Goal: Task Accomplishment & Management: Complete application form

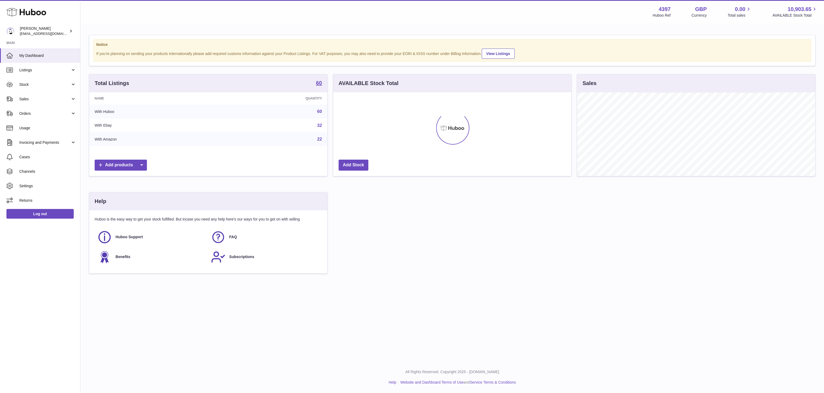
scroll to position [84, 238]
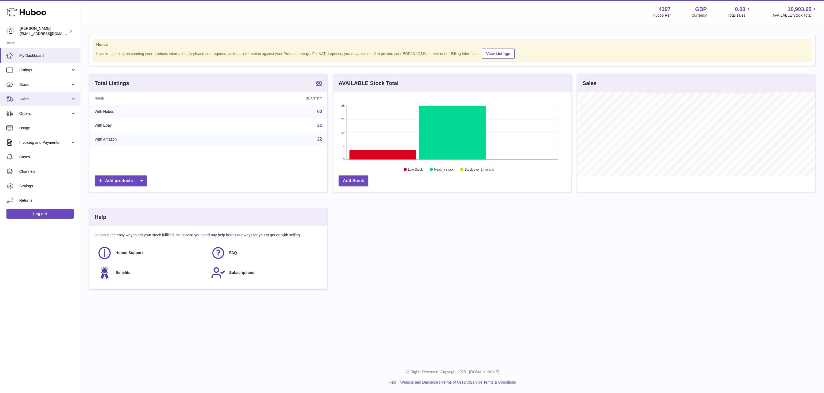
click at [70, 102] on link "Sales" at bounding box center [40, 99] width 80 height 14
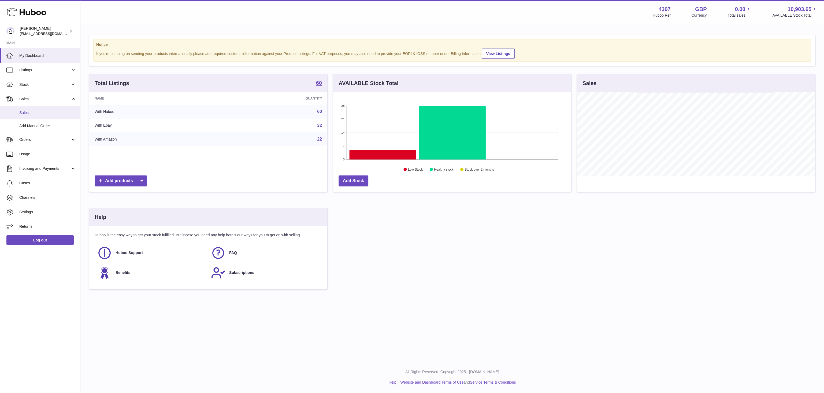
click at [63, 115] on link "Sales" at bounding box center [40, 112] width 80 height 13
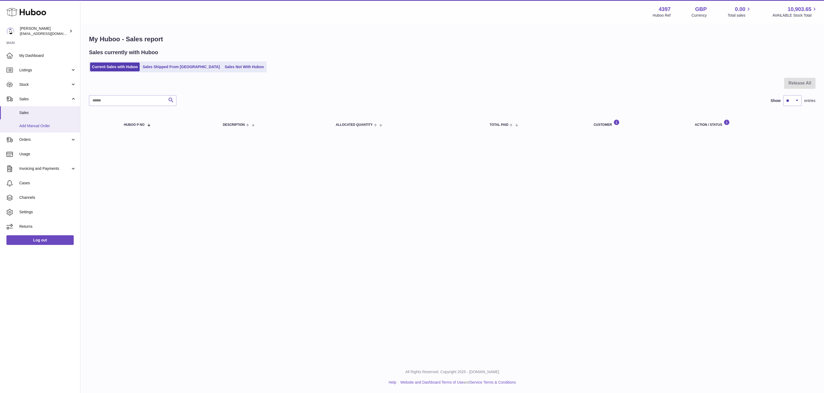
click at [45, 128] on span "Add Manual Order" at bounding box center [47, 125] width 57 height 5
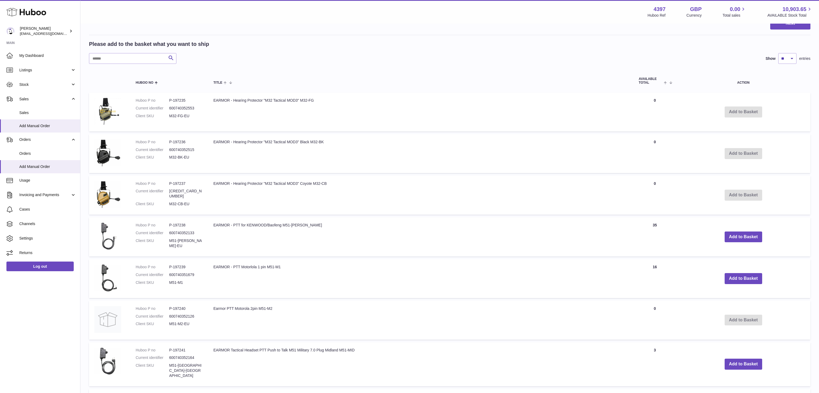
scroll to position [24, 0]
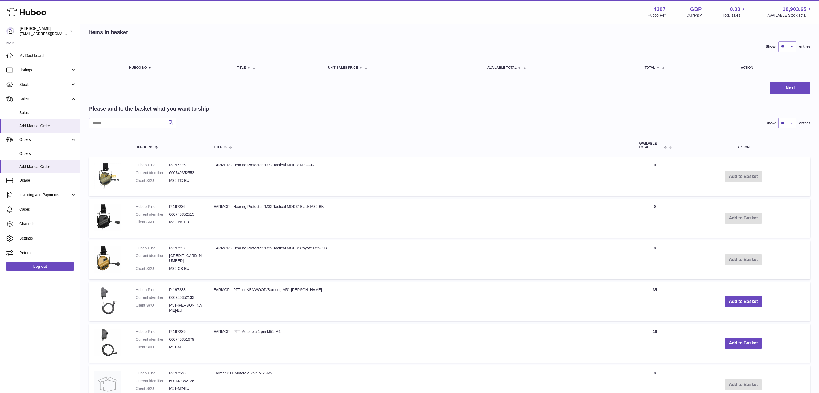
click at [152, 123] on input "text" at bounding box center [132, 123] width 87 height 11
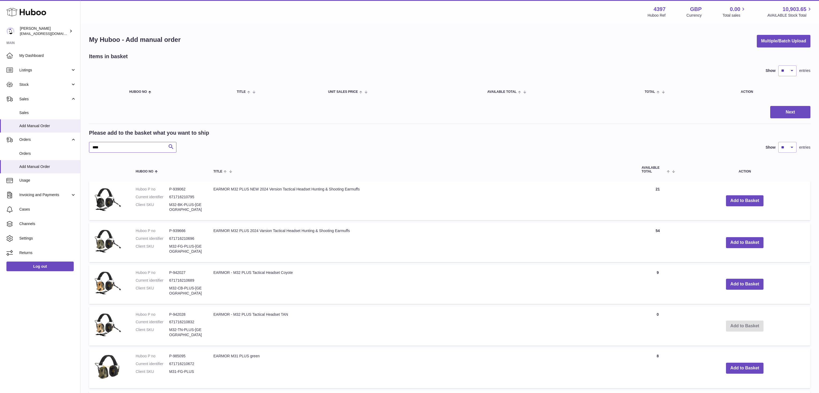
drag, startPoint x: 111, startPoint y: 148, endPoint x: -17, endPoint y: 154, distance: 127.6
click at [89, 153] on input "****" at bounding box center [132, 147] width 87 height 11
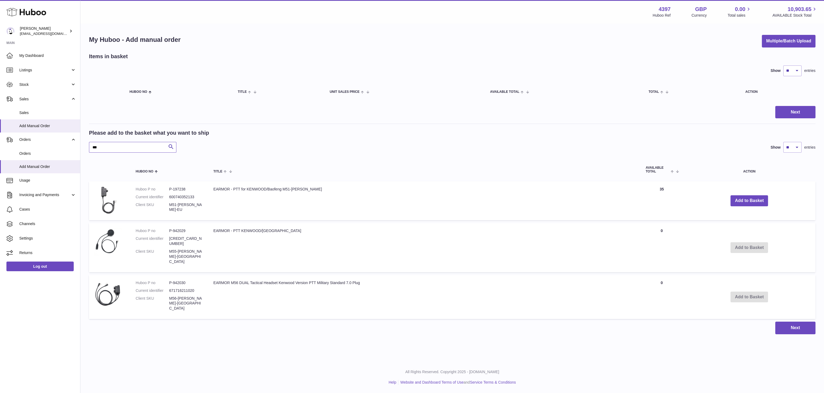
drag, startPoint x: 106, startPoint y: 150, endPoint x: 71, endPoint y: 151, distance: 34.9
click at [89, 151] on input "***" at bounding box center [132, 147] width 87 height 11
type input "*"
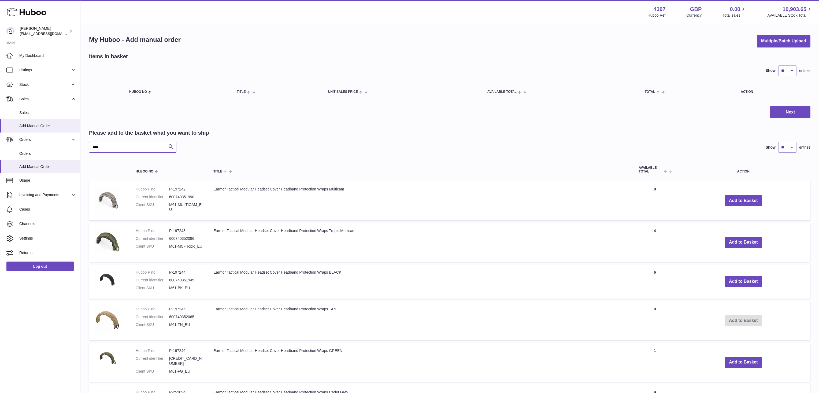
drag, startPoint x: 108, startPoint y: 154, endPoint x: 83, endPoint y: 154, distance: 25.7
click at [89, 153] on input "****" at bounding box center [132, 147] width 87 height 11
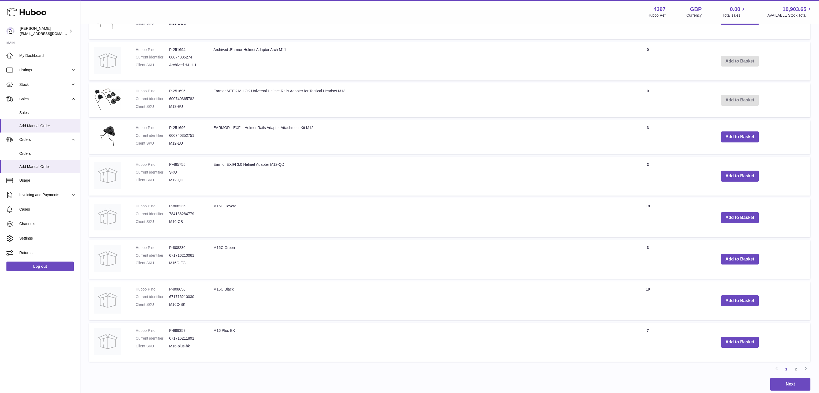
scroll to position [227, 0]
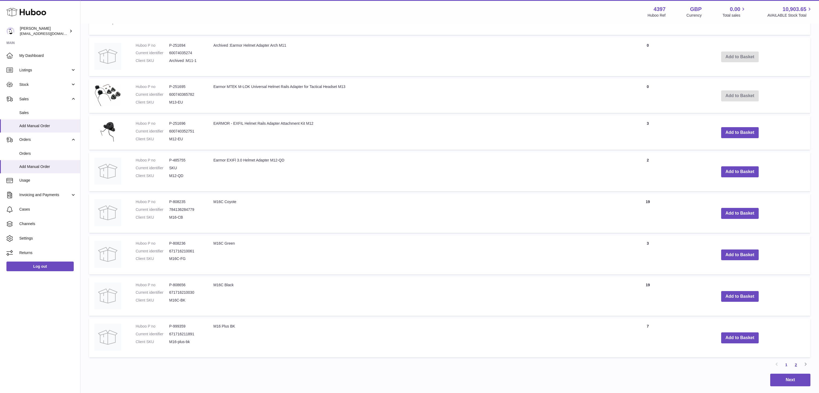
click at [797, 369] on link "2" at bounding box center [796, 365] width 10 height 10
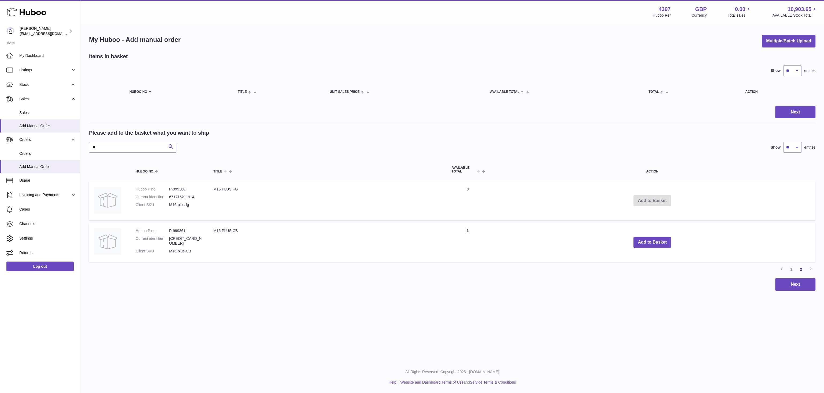
click at [791, 272] on link "1" at bounding box center [792, 269] width 10 height 10
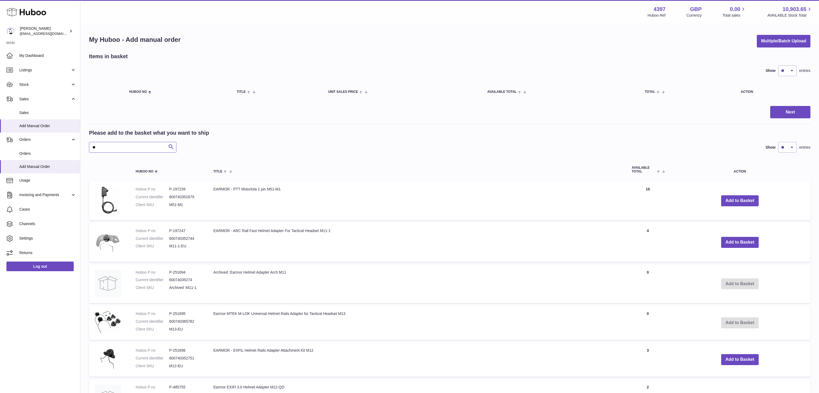
click at [131, 152] on input "**" at bounding box center [132, 147] width 87 height 11
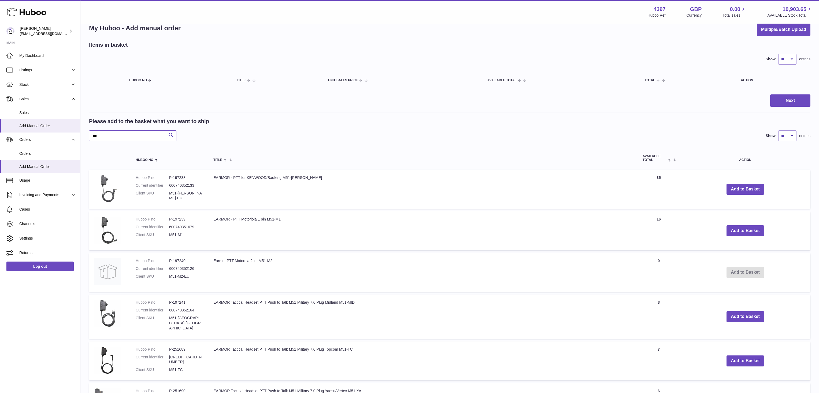
scroll to position [16, 0]
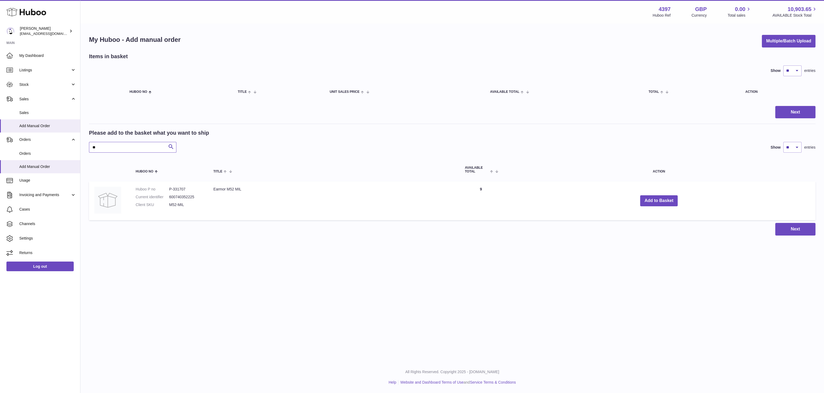
type input "*"
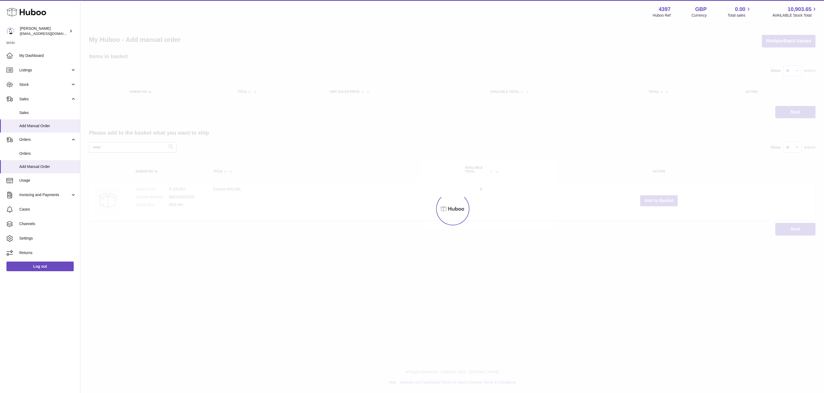
type input "*"
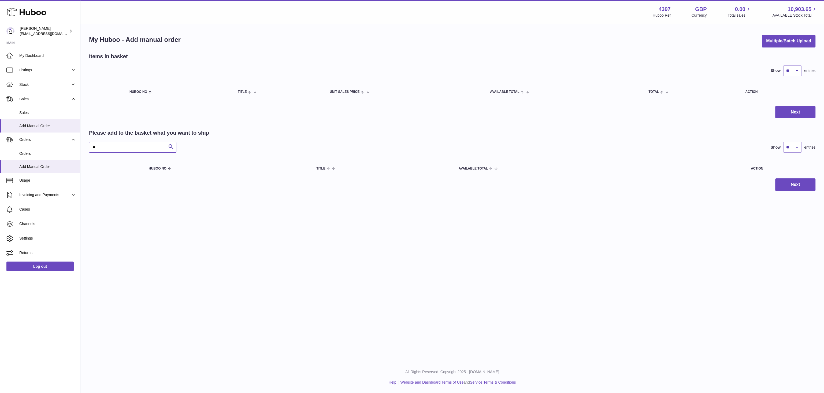
type input "*"
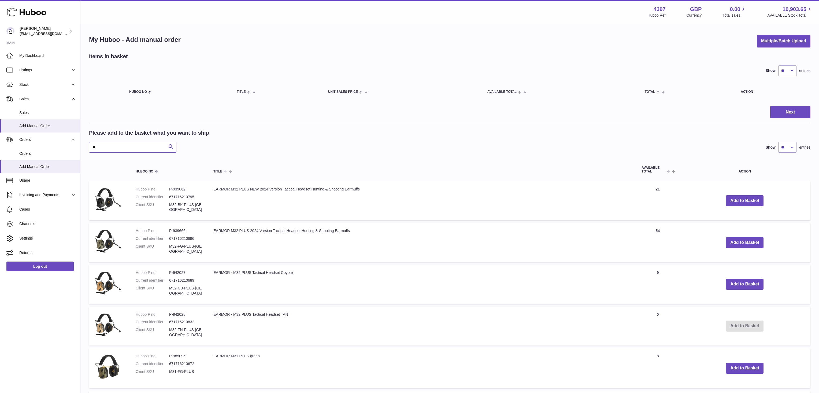
type input "*"
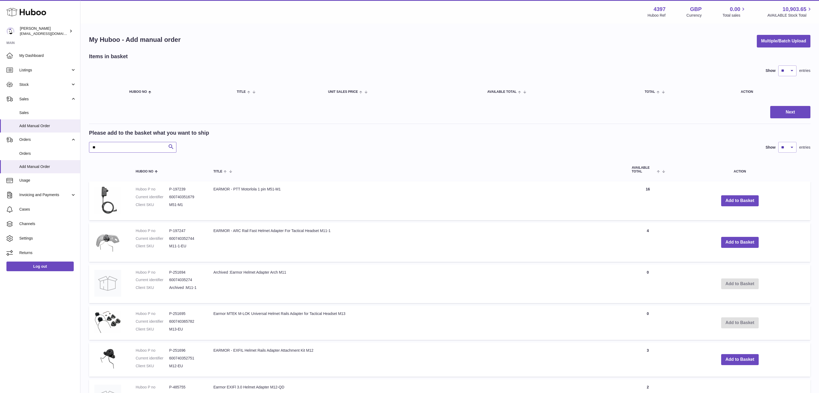
type input "*"
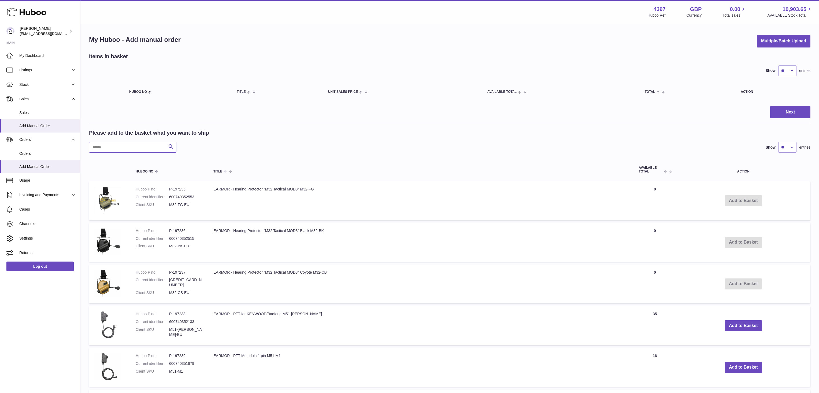
scroll to position [4, 0]
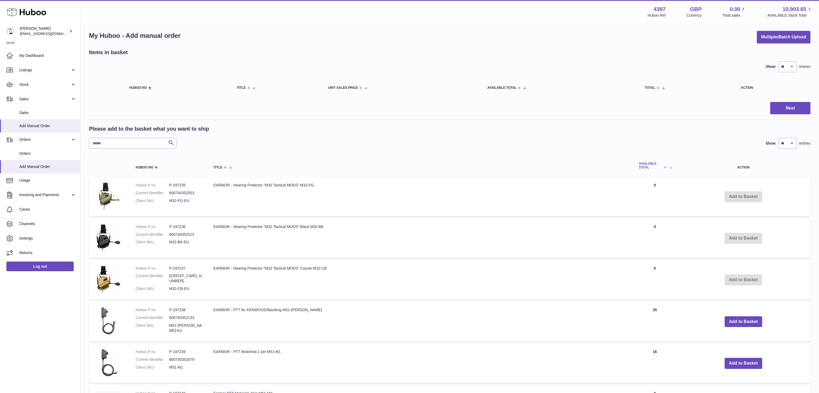
click at [666, 169] on span at bounding box center [667, 167] width 8 height 4
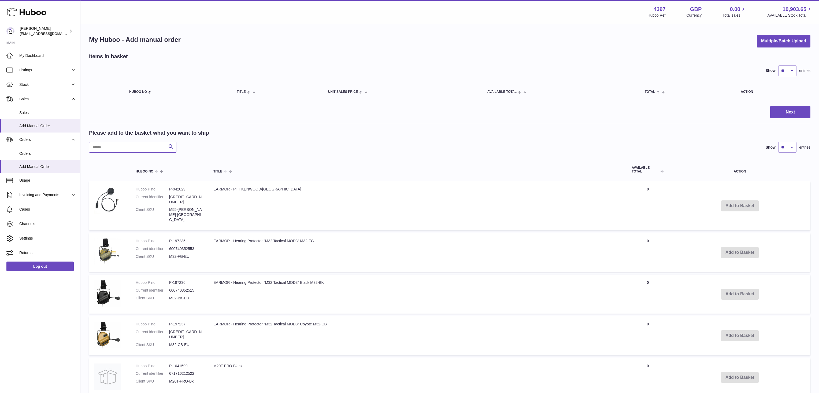
click at [123, 150] on input "text" at bounding box center [132, 147] width 87 height 11
type input "****"
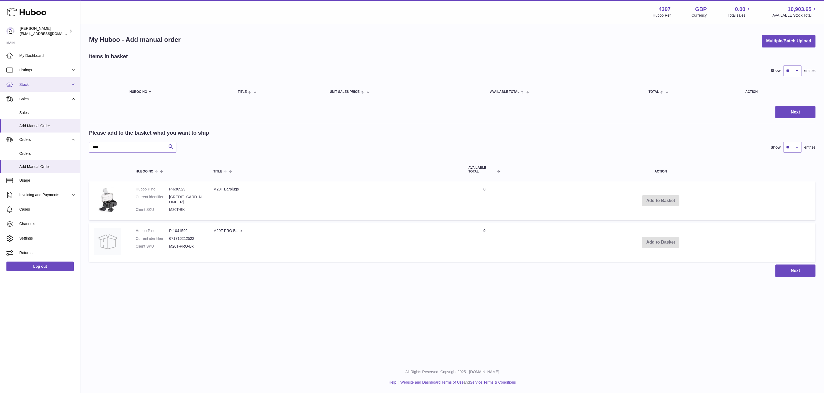
click at [55, 85] on span "Stock" at bounding box center [44, 84] width 51 height 5
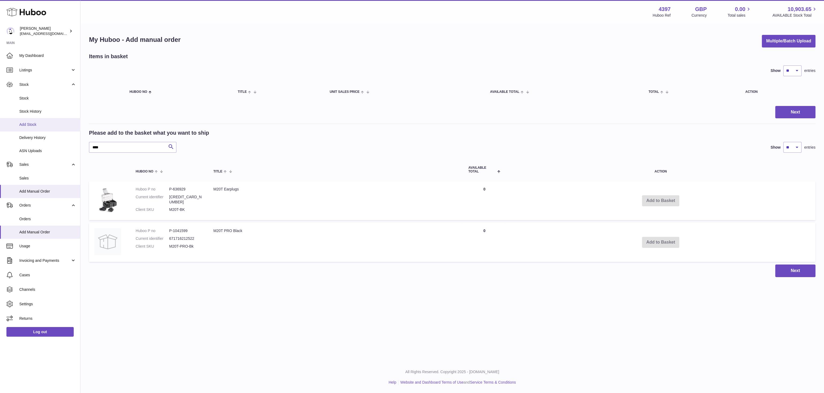
click at [25, 118] on link "Add Stock" at bounding box center [40, 124] width 80 height 13
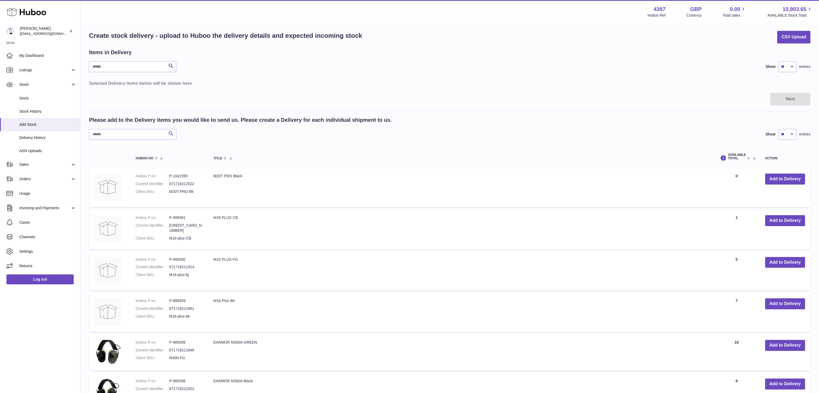
scroll to position [4, 0]
click at [72, 166] on link "Sales" at bounding box center [40, 164] width 80 height 14
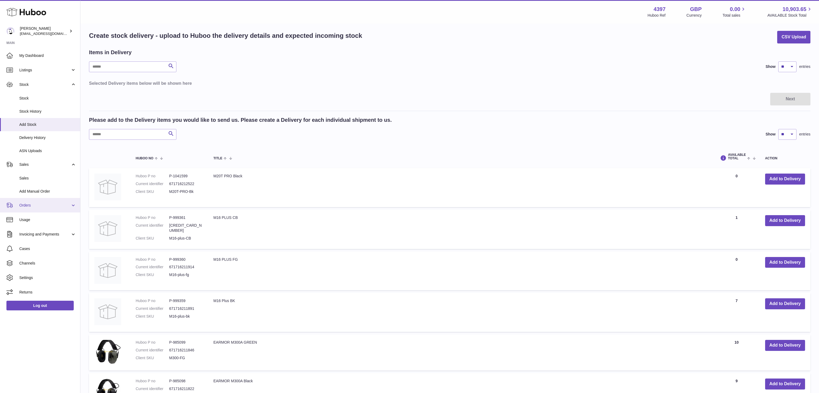
click at [75, 207] on link "Orders" at bounding box center [40, 205] width 80 height 14
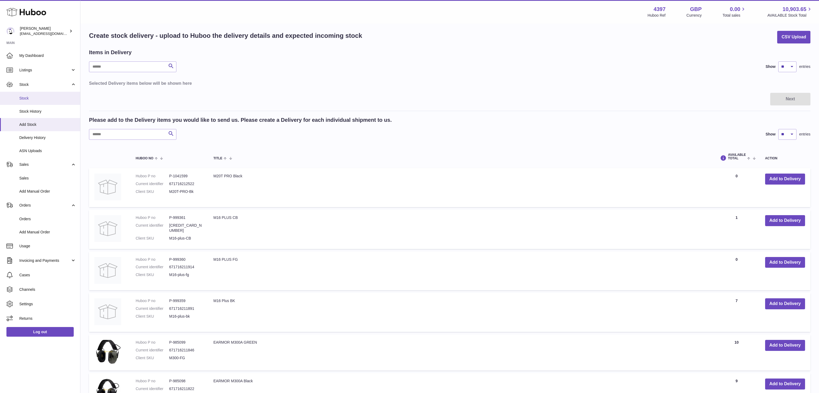
click at [32, 95] on link "Stock" at bounding box center [40, 98] width 80 height 13
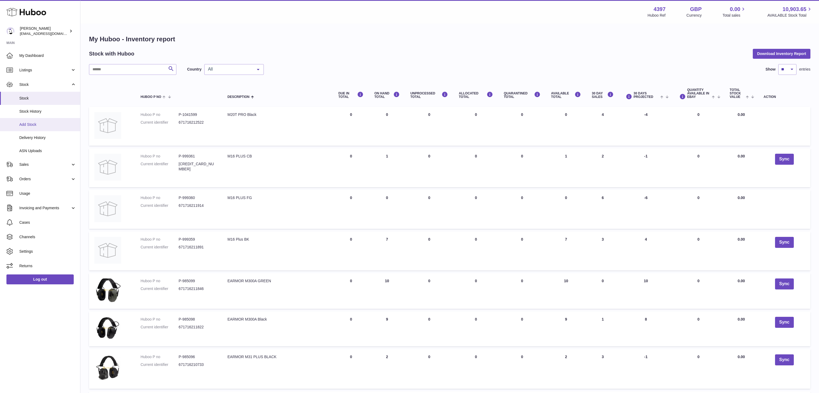
click at [28, 125] on span "Add Stock" at bounding box center [47, 124] width 57 height 5
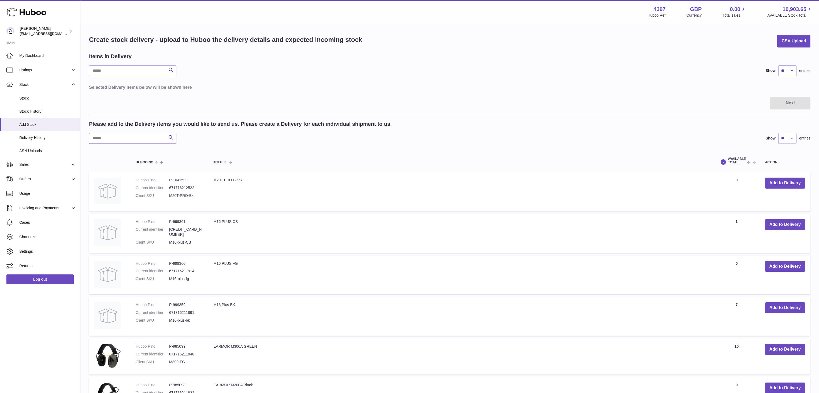
click at [133, 138] on input "text" at bounding box center [132, 138] width 87 height 11
type input "****"
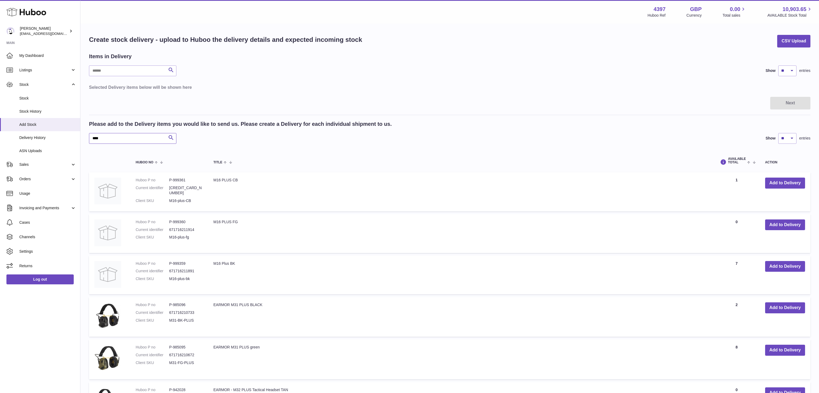
scroll to position [4, 0]
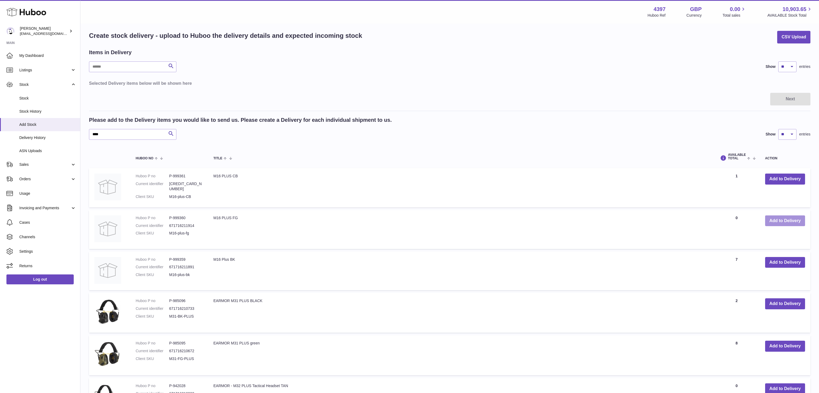
click at [778, 222] on button "Add to Delivery" at bounding box center [785, 220] width 40 height 11
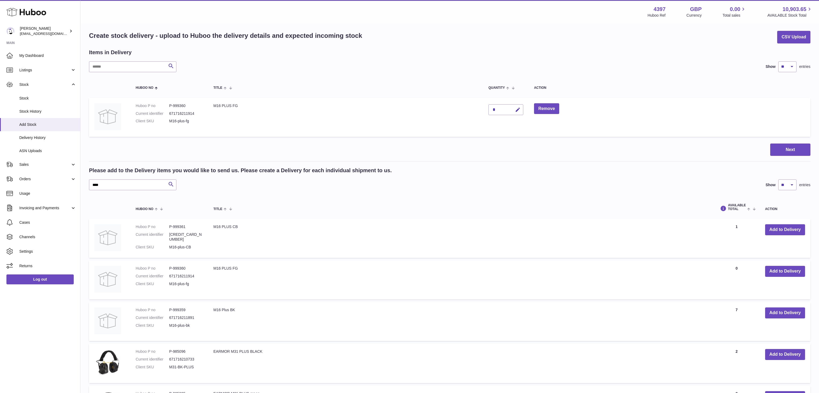
click at [495, 113] on div "*" at bounding box center [506, 109] width 35 height 11
click at [518, 110] on icon "button" at bounding box center [518, 110] width 6 height 6
click at [501, 110] on button "button" at bounding box center [506, 109] width 10 height 9
click at [498, 109] on div "*" at bounding box center [506, 109] width 35 height 11
drag, startPoint x: 496, startPoint y: 107, endPoint x: 511, endPoint y: 110, distance: 14.8
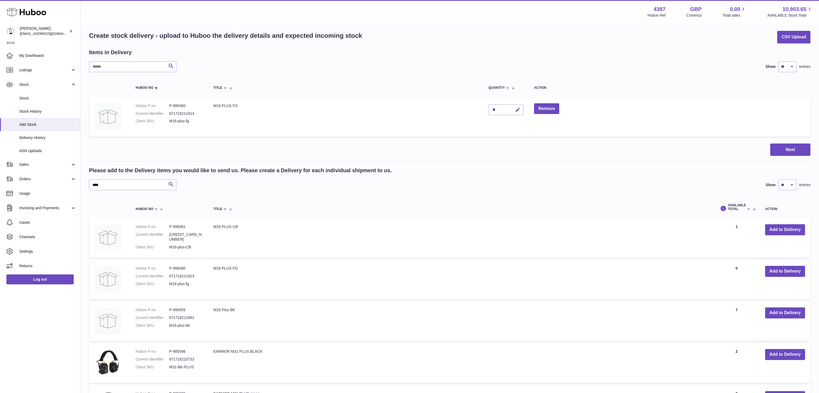
click at [500, 108] on div "*" at bounding box center [506, 109] width 35 height 11
click at [518, 111] on icon "button" at bounding box center [518, 110] width 6 height 6
type input "**"
click at [520, 108] on icon "submit" at bounding box center [518, 109] width 5 height 5
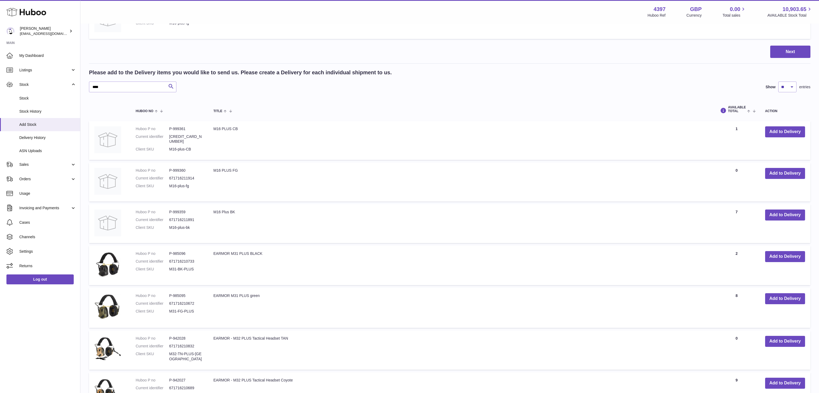
scroll to position [262, 0]
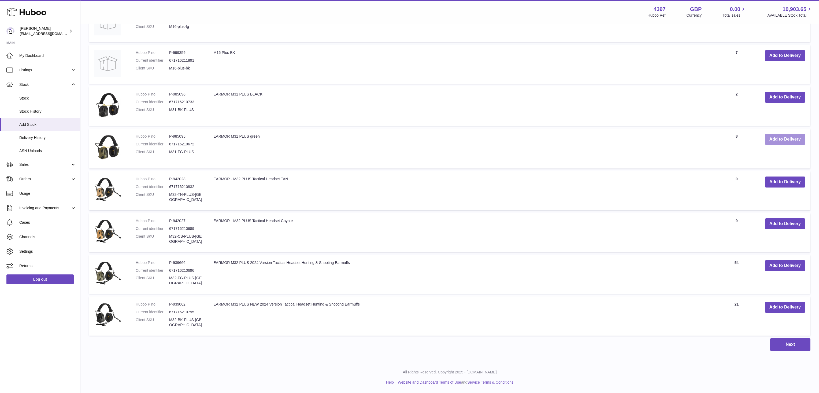
click at [778, 139] on button "Add to Delivery" at bounding box center [785, 139] width 40 height 11
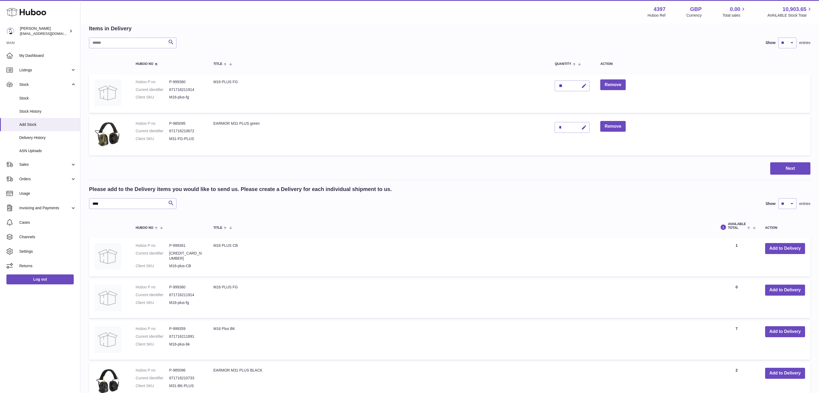
scroll to position [0, 0]
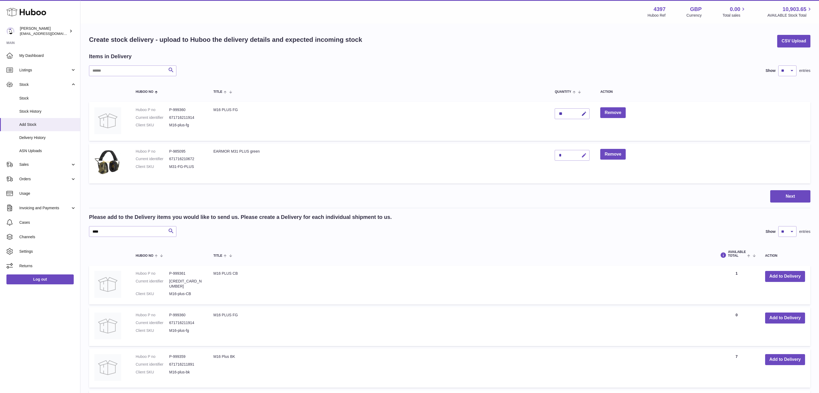
click at [584, 156] on icon "button" at bounding box center [584, 156] width 6 height 6
drag, startPoint x: 561, startPoint y: 156, endPoint x: 558, endPoint y: 156, distance: 3.5
click at [558, 156] on input "*" at bounding box center [572, 155] width 35 height 11
type input "*"
click at [585, 156] on icon "submit" at bounding box center [584, 155] width 5 height 5
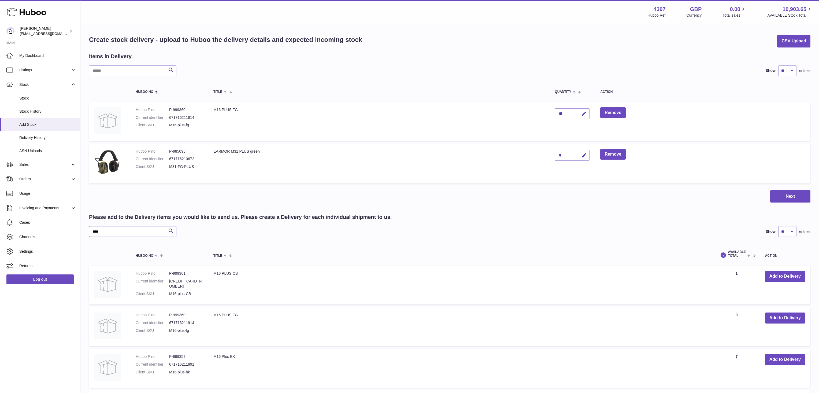
drag, startPoint x: 103, startPoint y: 231, endPoint x: 67, endPoint y: 229, distance: 36.5
click at [89, 229] on input "****" at bounding box center [132, 231] width 87 height 11
type input "***"
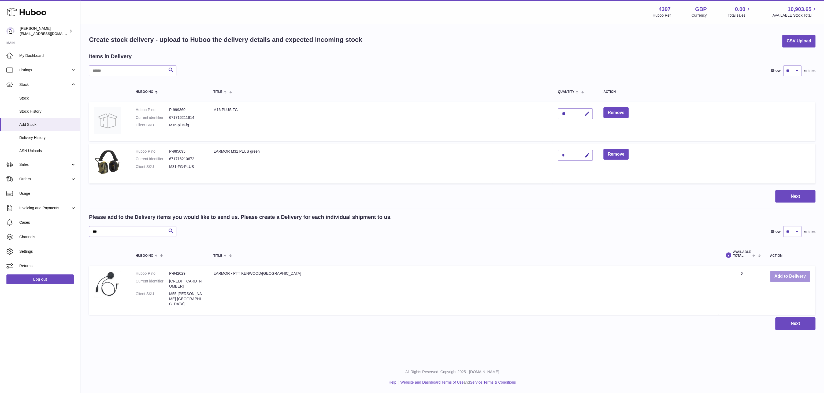
click at [792, 276] on button "Add to Delivery" at bounding box center [791, 276] width 40 height 11
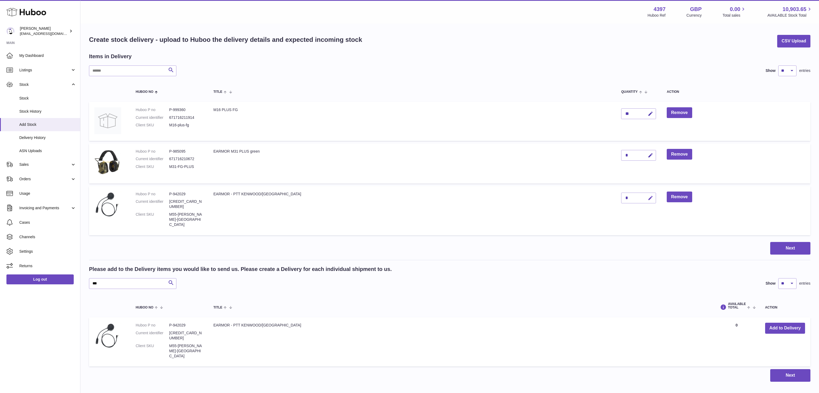
click at [648, 198] on icon "button" at bounding box center [651, 198] width 6 height 6
type input "**"
click at [648, 198] on icon "submit" at bounding box center [650, 198] width 5 height 5
click at [72, 277] on link "Log out" at bounding box center [39, 279] width 67 height 10
click at [118, 278] on input "***" at bounding box center [132, 283] width 87 height 11
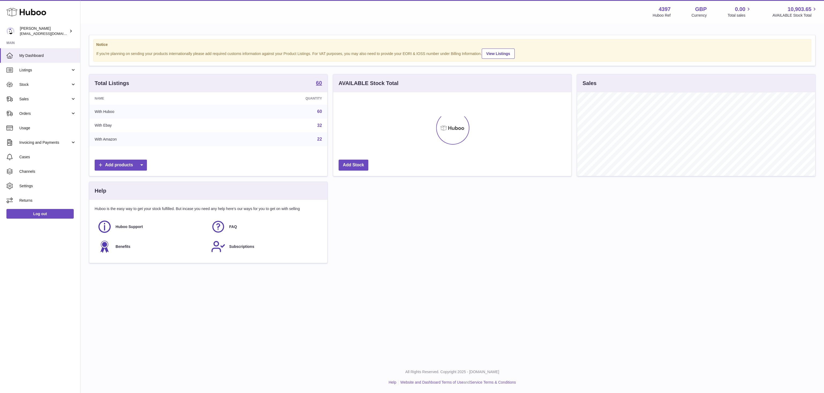
scroll to position [84, 238]
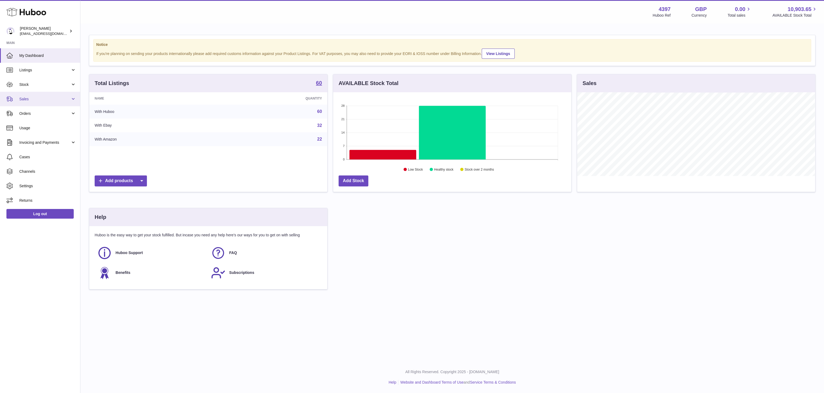
click at [43, 99] on span "Sales" at bounding box center [44, 99] width 51 height 5
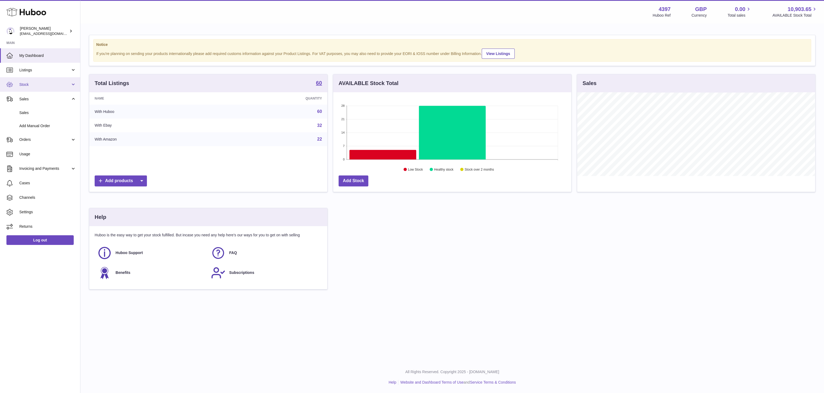
click at [40, 82] on link "Stock" at bounding box center [40, 84] width 80 height 14
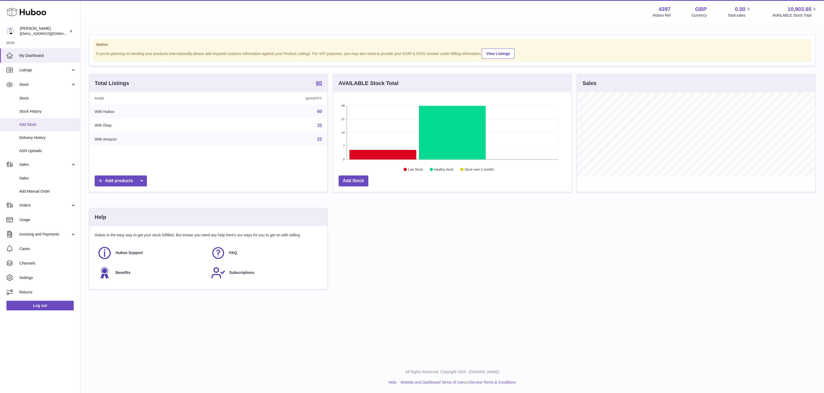
click at [33, 124] on span "Add Stock" at bounding box center [47, 124] width 57 height 5
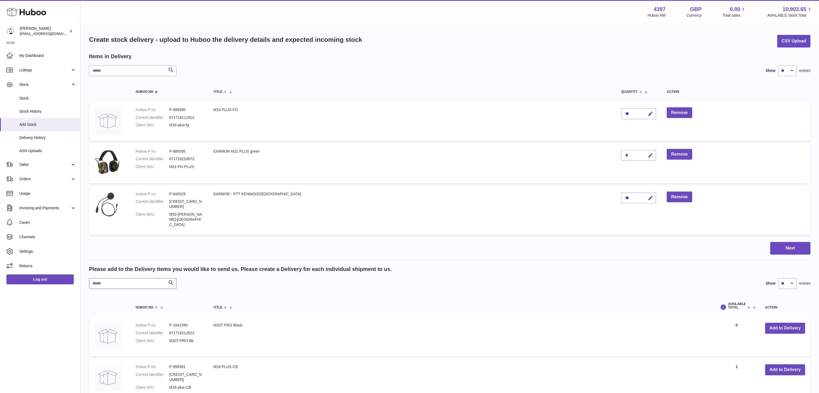
click at [142, 278] on input "text" at bounding box center [132, 283] width 87 height 11
type input "***"
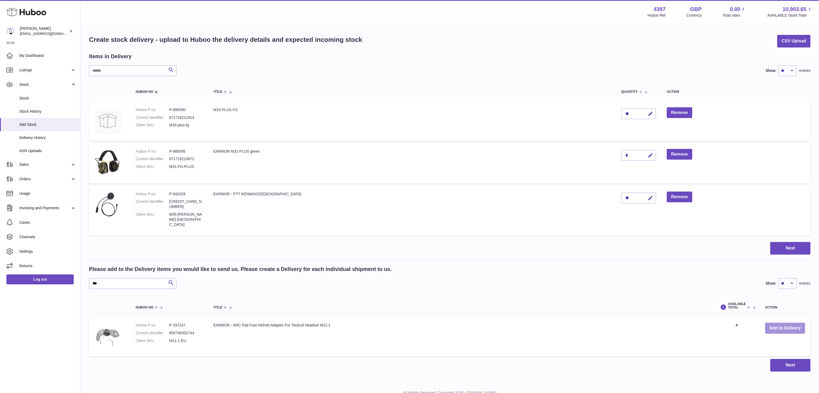
click at [781, 323] on button "Add to Delivery" at bounding box center [785, 328] width 40 height 11
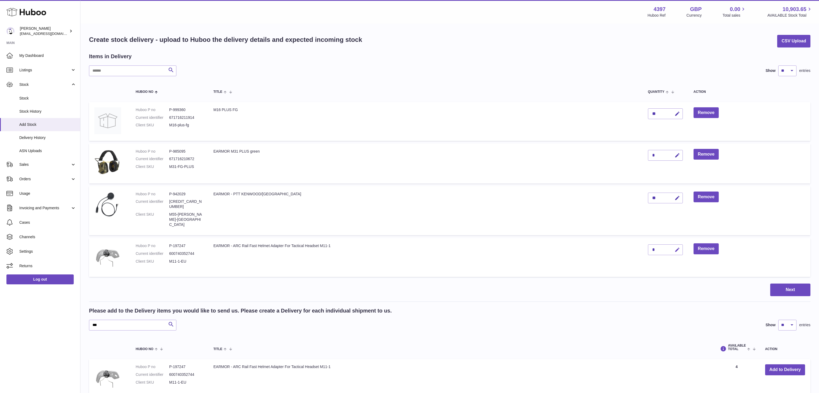
click at [679, 247] on icon "button" at bounding box center [678, 250] width 6 height 6
drag, startPoint x: 661, startPoint y: 241, endPoint x: 651, endPoint y: 238, distance: 10.1
click at [648, 239] on td "*" at bounding box center [666, 257] width 46 height 39
drag, startPoint x: 658, startPoint y: 238, endPoint x: 654, endPoint y: 243, distance: 6.3
click at [658, 244] on input "*" at bounding box center [665, 249] width 35 height 11
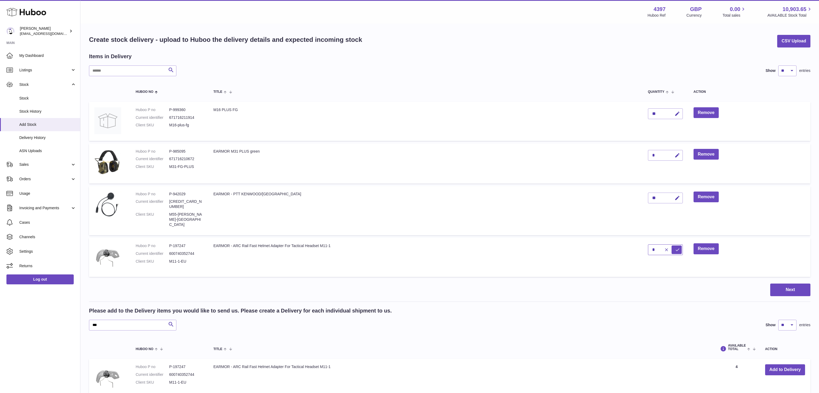
click at [653, 244] on input "*" at bounding box center [665, 249] width 35 height 11
drag, startPoint x: 649, startPoint y: 239, endPoint x: 640, endPoint y: 239, distance: 9.7
click at [648, 244] on input "*" at bounding box center [665, 249] width 35 height 11
type input "**"
click at [676, 247] on icon "submit" at bounding box center [677, 249] width 5 height 5
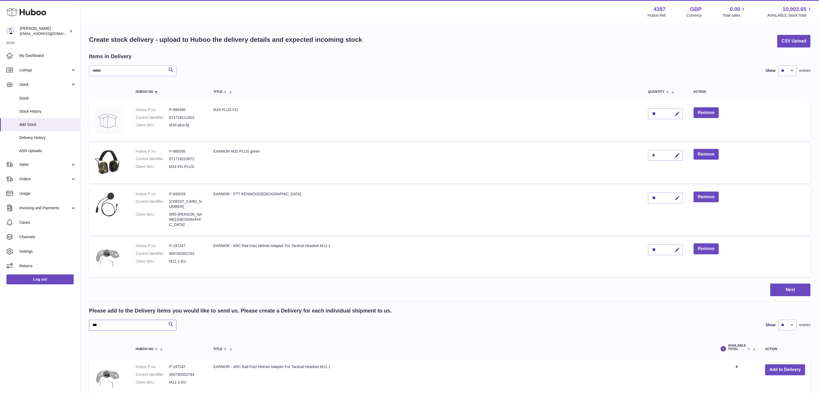
click at [102, 320] on input "***" at bounding box center [132, 325] width 87 height 11
type input "***"
click at [784, 364] on button "Add to Delivery" at bounding box center [785, 369] width 40 height 11
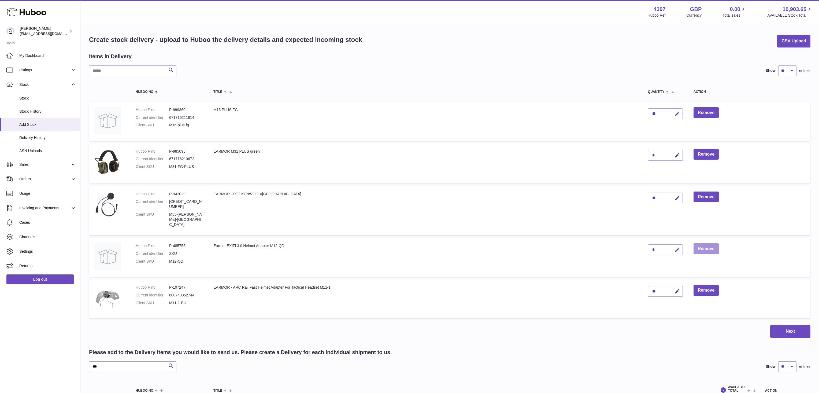
click at [704, 243] on button "Remove" at bounding box center [706, 248] width 25 height 11
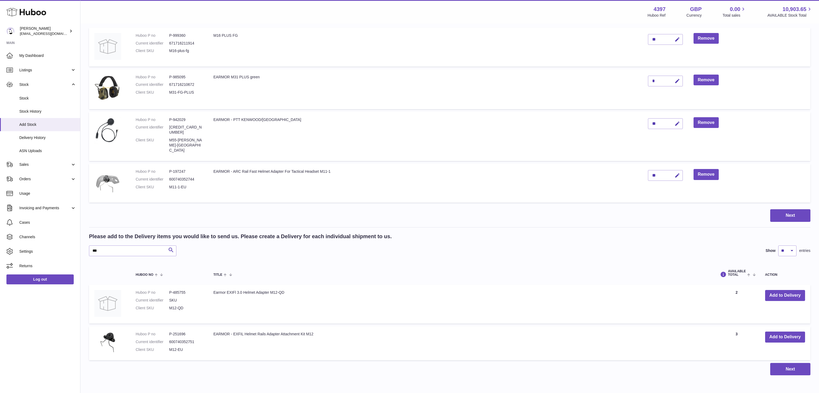
scroll to position [70, 0]
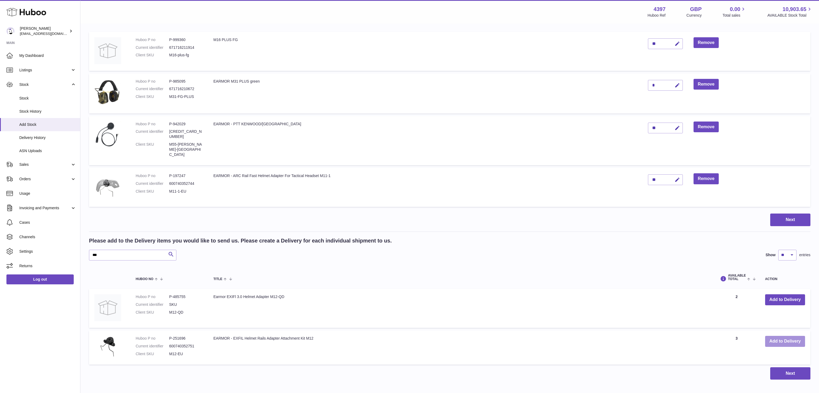
click at [783, 336] on button "Add to Delivery" at bounding box center [785, 341] width 40 height 11
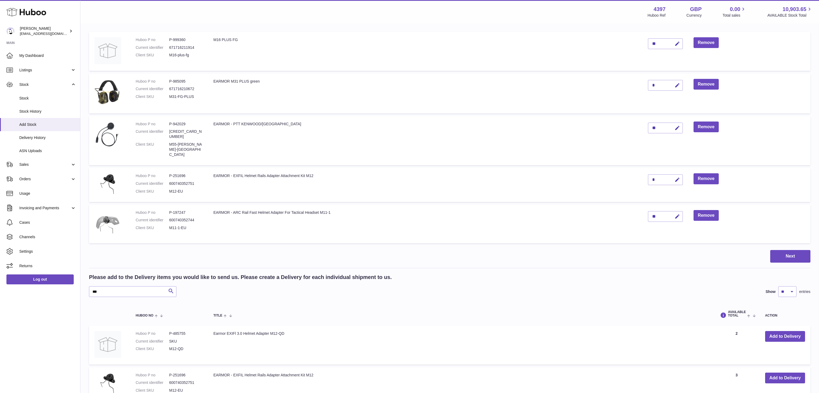
click at [655, 174] on div "*" at bounding box center [665, 179] width 35 height 11
drag, startPoint x: 657, startPoint y: 168, endPoint x: 659, endPoint y: 169, distance: 3.1
click at [657, 174] on div "*" at bounding box center [665, 179] width 35 height 11
click at [676, 177] on icon "button" at bounding box center [678, 180] width 6 height 6
type input "**"
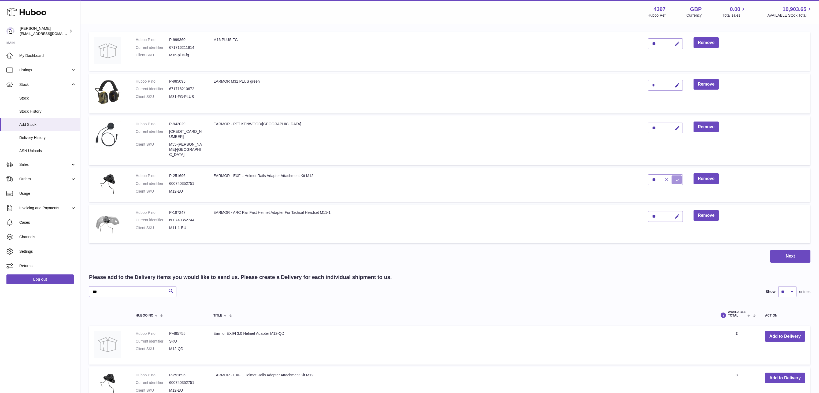
click at [680, 177] on icon "submit" at bounding box center [677, 179] width 5 height 5
click at [114, 286] on input "***" at bounding box center [132, 291] width 87 height 11
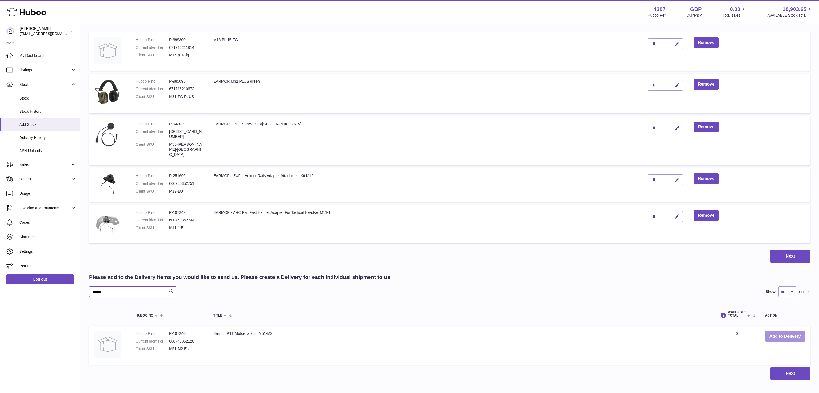
type input "******"
click at [779, 331] on button "Add to Delivery" at bounding box center [785, 336] width 40 height 11
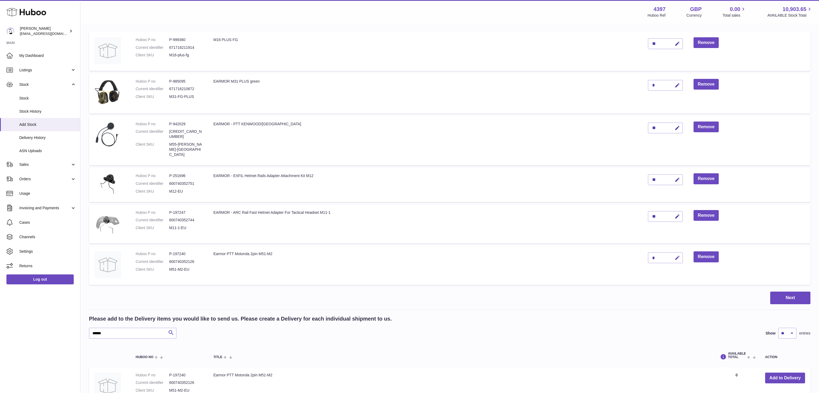
click at [675, 252] on button "button" at bounding box center [676, 257] width 13 height 11
drag, startPoint x: 657, startPoint y: 248, endPoint x: 642, endPoint y: 248, distance: 14.5
click at [648, 252] on input "*" at bounding box center [665, 257] width 35 height 11
type input "*"
click at [677, 255] on icon "submit" at bounding box center [677, 257] width 5 height 5
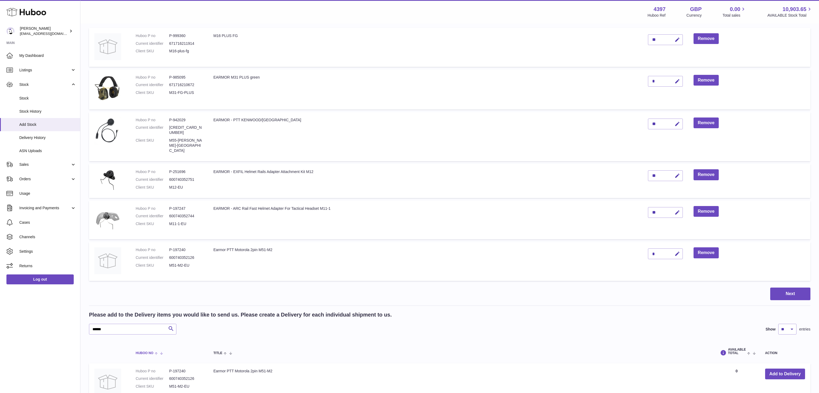
scroll to position [78, 0]
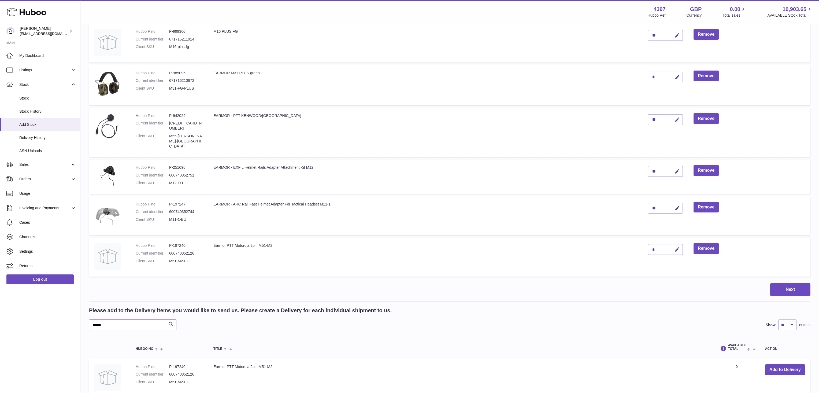
drag, startPoint x: 117, startPoint y: 314, endPoint x: 89, endPoint y: 312, distance: 28.7
click at [89, 319] on input "******" at bounding box center [132, 324] width 87 height 11
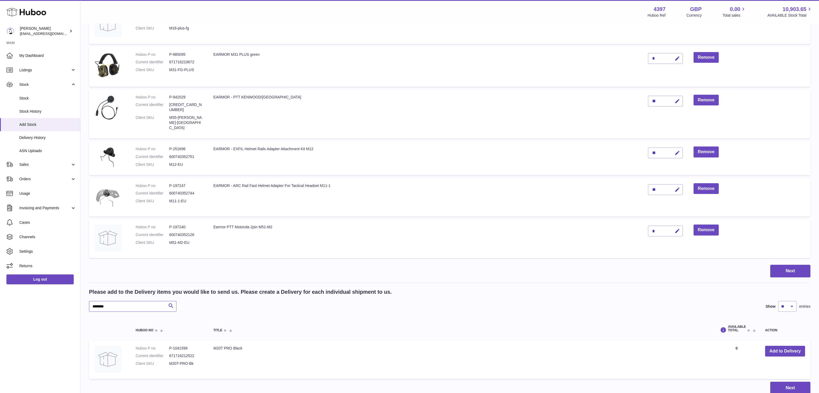
scroll to position [132, 0]
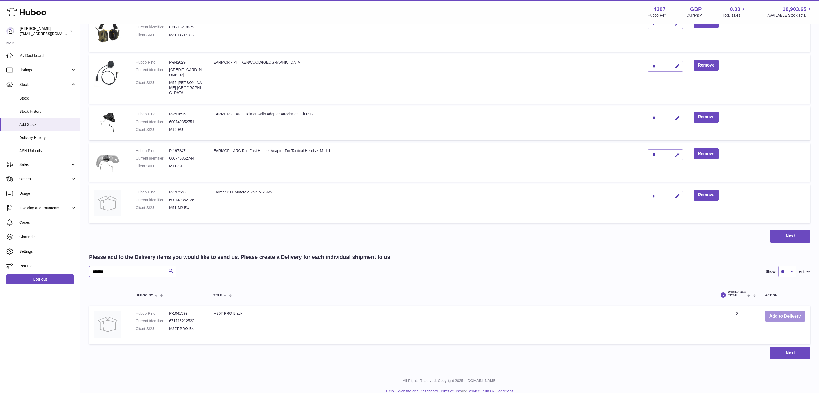
type input "********"
click at [800, 311] on button "Add to Delivery" at bounding box center [785, 316] width 40 height 11
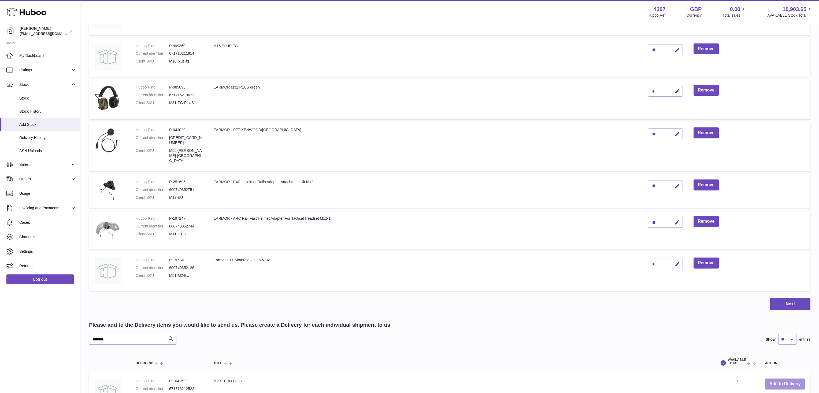
scroll to position [12, 0]
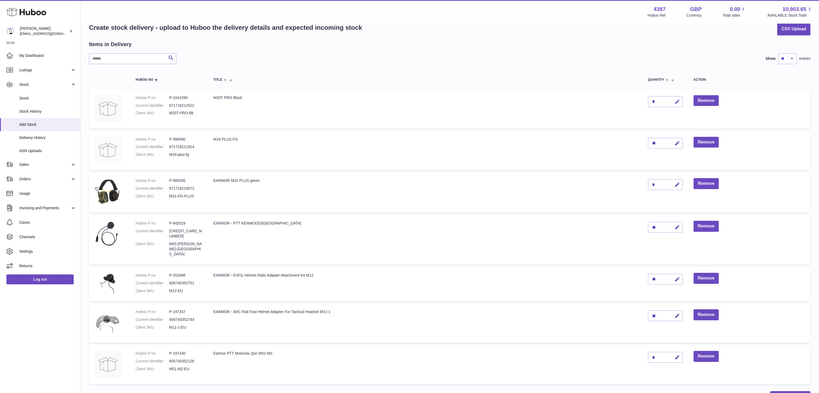
click at [677, 103] on icon "button" at bounding box center [678, 102] width 6 height 6
click at [662, 101] on button "button" at bounding box center [666, 101] width 10 height 9
click at [659, 101] on div "*" at bounding box center [665, 101] width 35 height 11
click at [680, 101] on icon "button" at bounding box center [678, 102] width 6 height 6
type input "**"
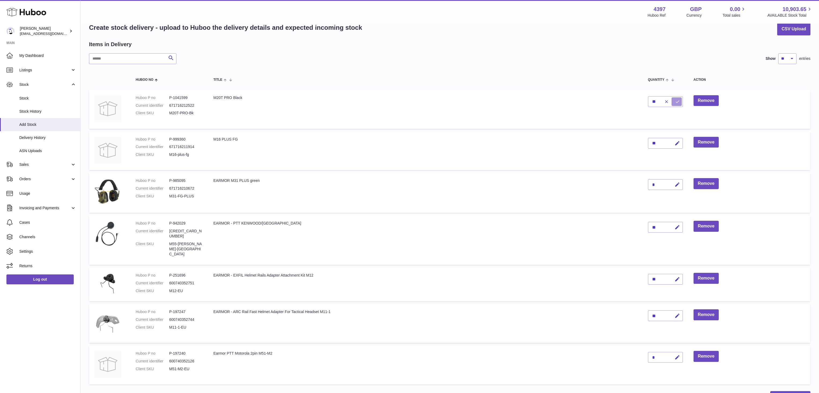
click at [676, 101] on icon "submit" at bounding box center [677, 101] width 5 height 5
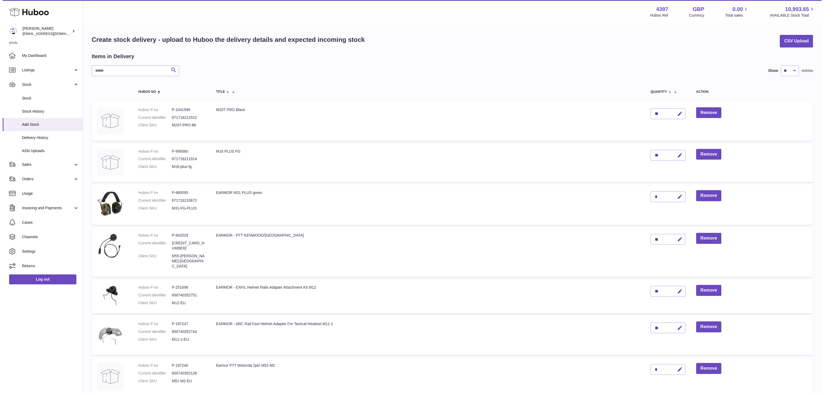
scroll to position [173, 0]
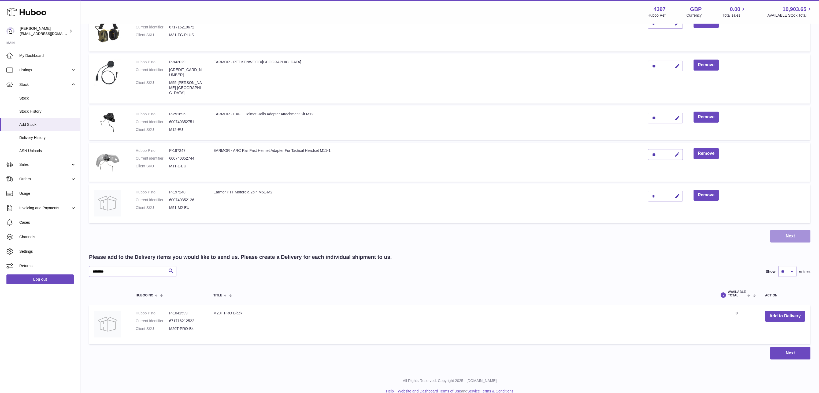
click at [795, 230] on button "Next" at bounding box center [791, 236] width 40 height 13
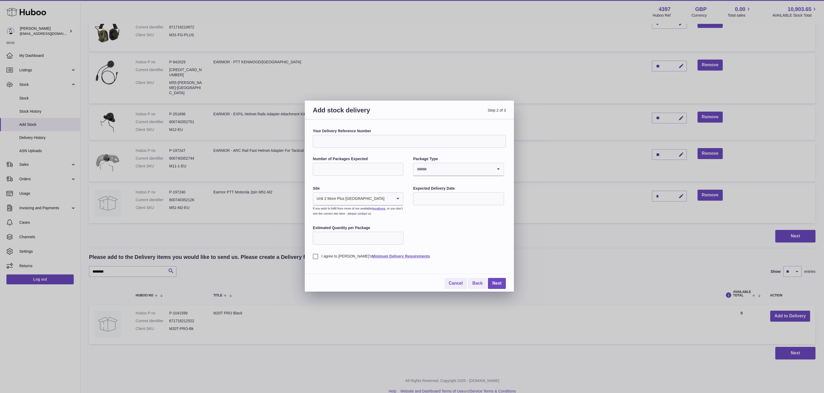
click at [357, 140] on input "Your Delivery Reference Number" at bounding box center [409, 141] width 193 height 13
click at [358, 170] on input "Number of Packages Expected" at bounding box center [358, 169] width 91 height 13
type input "*"
click at [435, 169] on input "Search for option" at bounding box center [453, 169] width 79 height 12
click at [429, 206] on li "Boxes" at bounding box center [459, 205] width 90 height 11
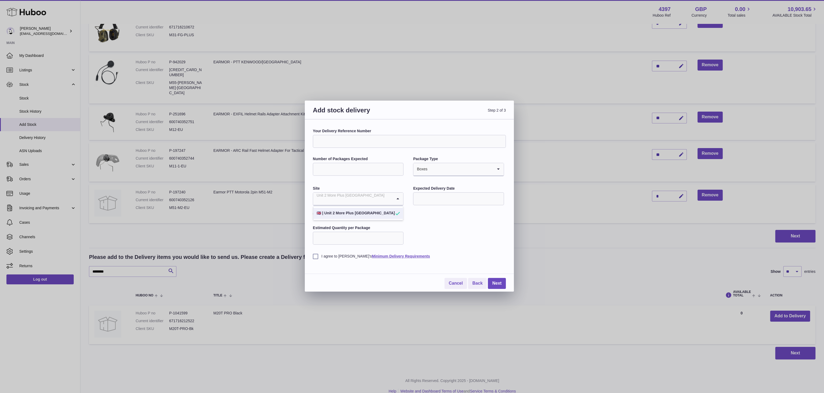
click at [379, 199] on input "Search for option" at bounding box center [352, 199] width 79 height 12
click at [392, 187] on label "Site" at bounding box center [358, 188] width 91 height 5
click at [342, 139] on input "Your Delivery Reference Number" at bounding box center [409, 141] width 193 height 13
click at [372, 197] on input "Search for option" at bounding box center [352, 199] width 79 height 12
click at [435, 217] on div "Your Delivery Reference Number Number of Packages Expected * Package Type Boxes…" at bounding box center [409, 193] width 193 height 130
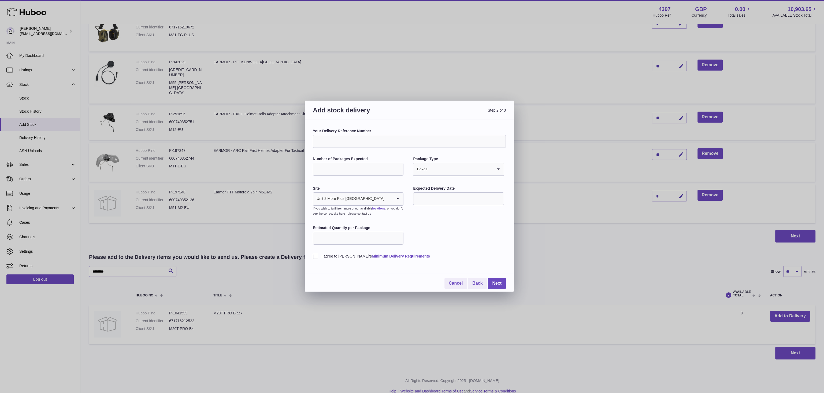
click at [356, 235] on input "Estimated Quantity per Package" at bounding box center [358, 238] width 91 height 13
click at [404, 147] on input "Your Delivery Reference Number" at bounding box center [409, 141] width 193 height 13
type input "*********"
click at [386, 198] on input "Search for option" at bounding box center [389, 199] width 8 height 12
click at [385, 197] on input "Search for option" at bounding box center [352, 199] width 79 height 12
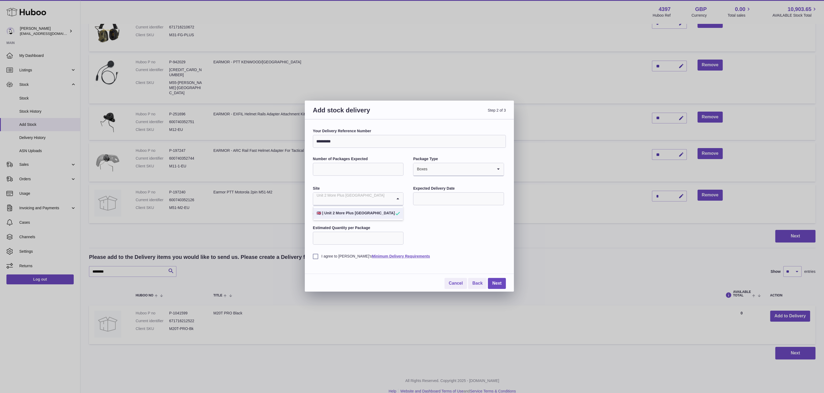
click at [463, 233] on div "Your Delivery Reference Number ********* Number of Packages Expected * Package …" at bounding box center [409, 193] width 193 height 130
click at [384, 237] on input "Estimated Quantity per Package" at bounding box center [358, 238] width 91 height 13
click at [361, 238] on input "Estimated Quantity per Package" at bounding box center [358, 238] width 91 height 13
type input "**"
click at [316, 256] on label "I agree to Huboo's Minimum Delivery Requirements" at bounding box center [409, 256] width 193 height 5
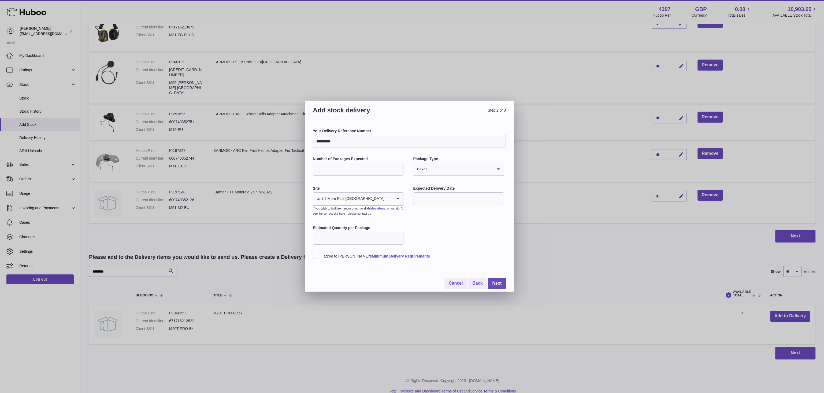
click at [390, 255] on link "Minimum Delivery Requirements" at bounding box center [401, 256] width 58 height 4
click at [478, 244] on div "Your Delivery Reference Number ********* Number of Packages Expected * Package …" at bounding box center [409, 193] width 193 height 130
click at [482, 243] on div "Your Delivery Reference Number ********* Number of Packages Expected * Package …" at bounding box center [409, 193] width 193 height 130
click at [498, 283] on link "Next" at bounding box center [497, 283] width 18 height 11
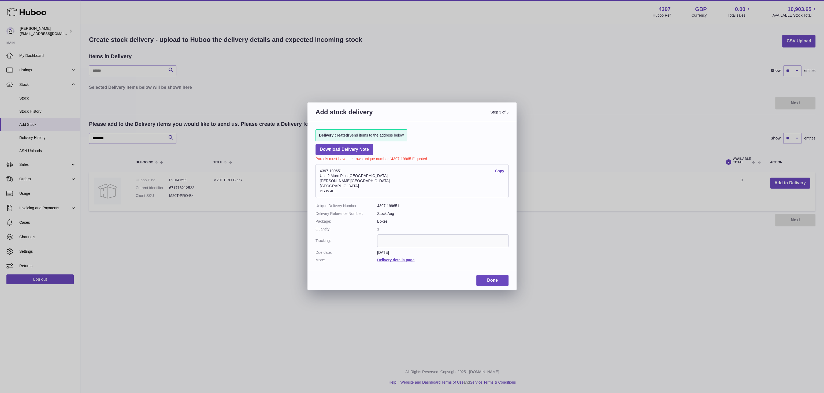
scroll to position [0, 0]
click at [498, 171] on link "Copy" at bounding box center [499, 170] width 9 height 5
click at [409, 180] on address "4397-199651 Copy Unit 2 More Plus Central Park Hudson Ave Severn Beach BS35 4EL" at bounding box center [412, 181] width 193 height 34
click at [503, 283] on link "Done" at bounding box center [493, 280] width 32 height 11
